Goal: Information Seeking & Learning: Learn about a topic

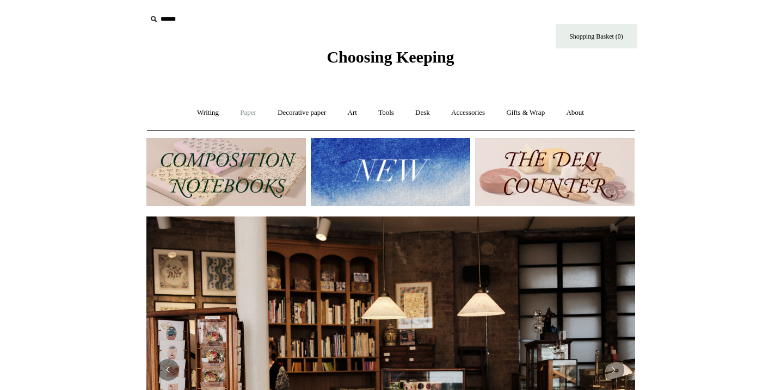
click at [246, 108] on link "Paper +" at bounding box center [248, 113] width 36 height 29
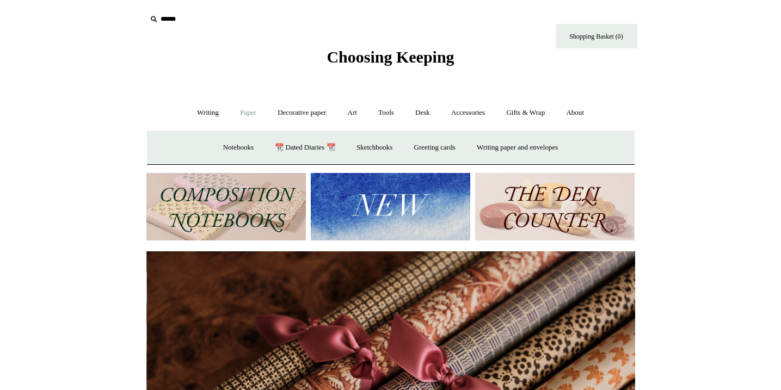
scroll to position [0, 978]
click at [486, 153] on link "Writing paper and envelopes +" at bounding box center [517, 147] width 101 height 29
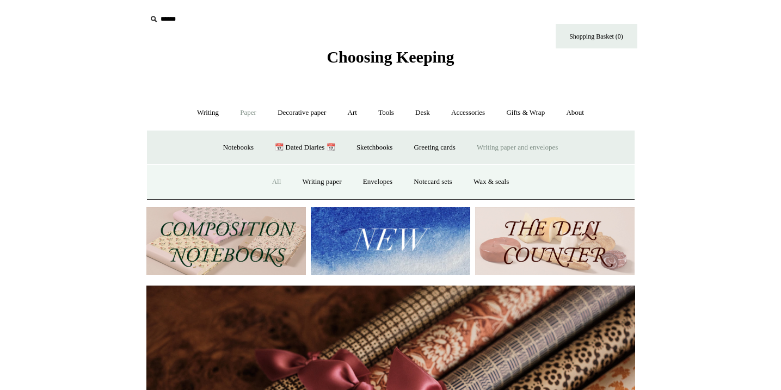
click at [279, 181] on link "All" at bounding box center [276, 182] width 29 height 29
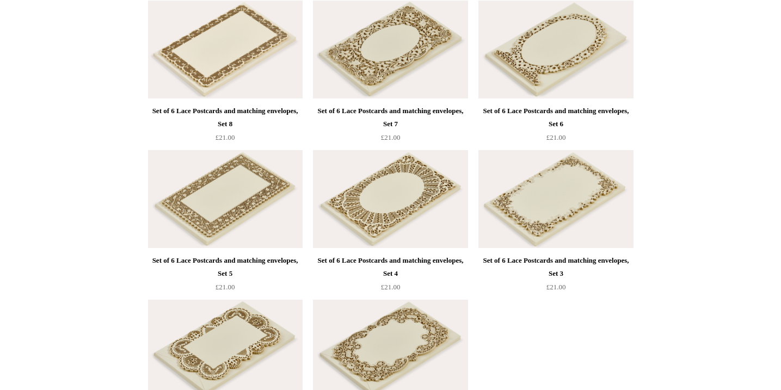
scroll to position [1735, 0]
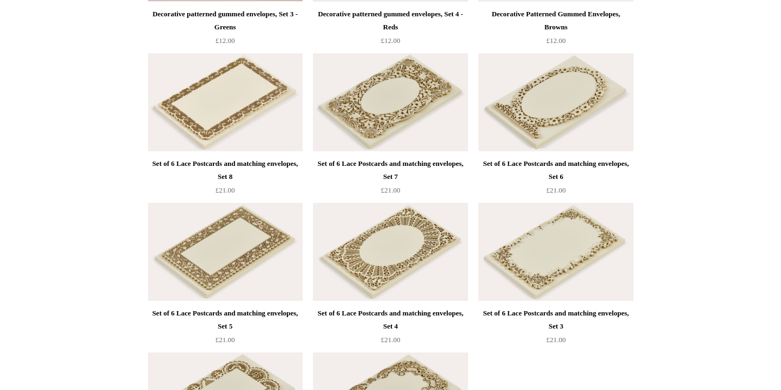
click at [438, 96] on img at bounding box center [390, 102] width 155 height 98
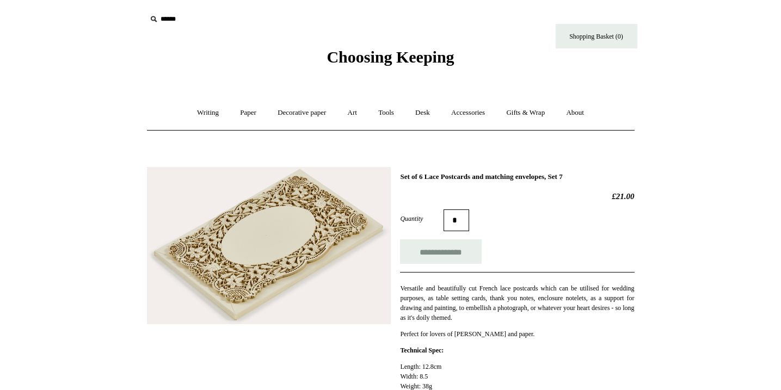
drag, startPoint x: 629, startPoint y: 199, endPoint x: 605, endPoint y: 193, distance: 25.2
click at [605, 193] on h2 "£21.00" at bounding box center [517, 197] width 234 height 10
click at [596, 209] on div "**********" at bounding box center [517, 300] width 234 height 255
drag, startPoint x: 597, startPoint y: 208, endPoint x: 616, endPoint y: 193, distance: 24.4
click at [616, 193] on div "**********" at bounding box center [517, 300] width 234 height 255
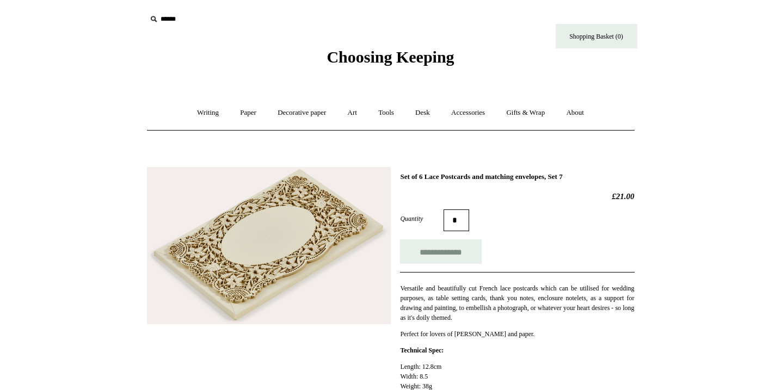
click at [615, 192] on h2 "£21.00" at bounding box center [517, 197] width 234 height 10
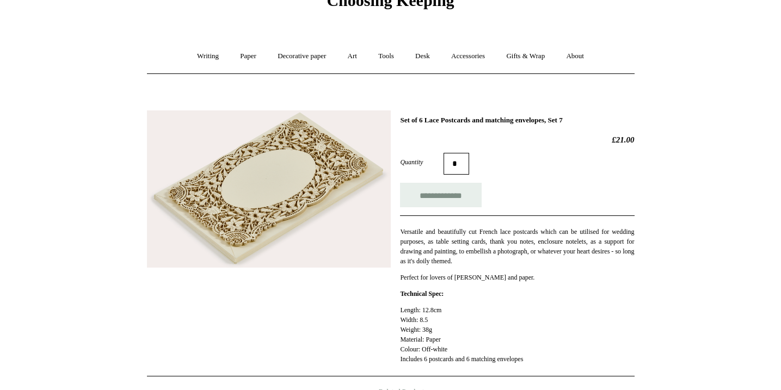
scroll to position [47, 0]
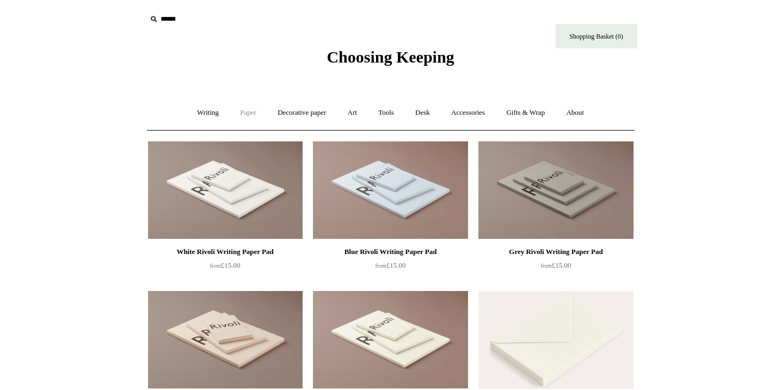
click at [237, 109] on link "Paper +" at bounding box center [248, 113] width 36 height 29
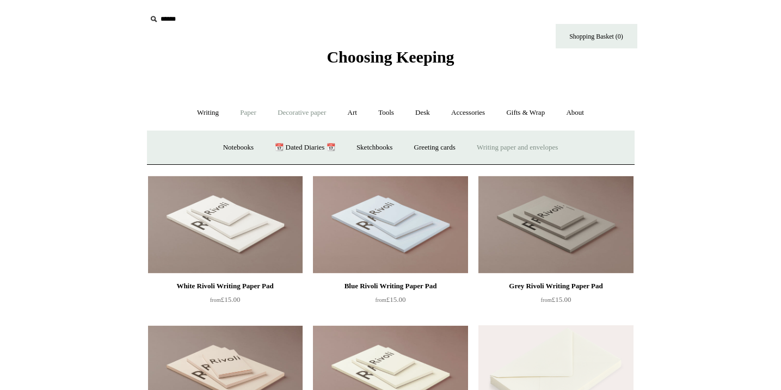
click at [316, 112] on link "Decorative paper +" at bounding box center [302, 113] width 68 height 29
click at [221, 142] on link "All" at bounding box center [225, 147] width 29 height 29
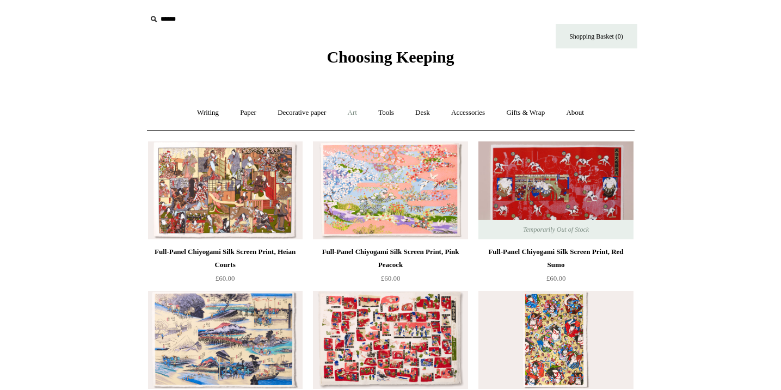
click at [352, 105] on link "Art +" at bounding box center [352, 113] width 29 height 29
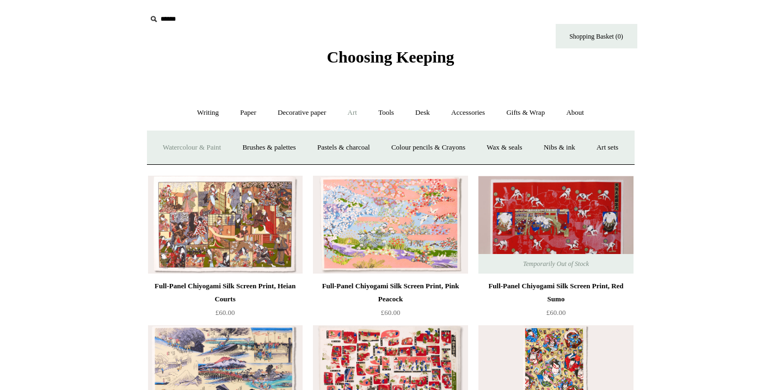
click at [221, 149] on link "Watercolour & Paint" at bounding box center [192, 147] width 78 height 29
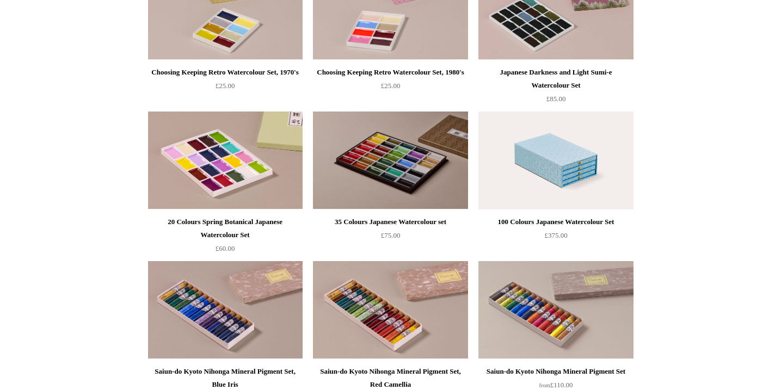
scroll to position [786, 0]
